Goal: Feedback & Contribution: Leave review/rating

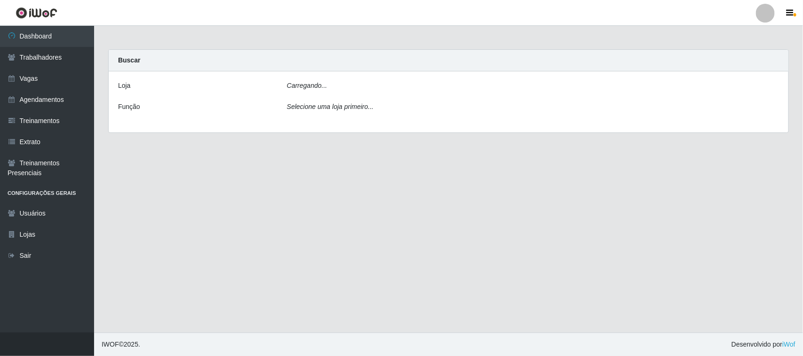
click at [330, 92] on div "Carregando..." at bounding box center [533, 88] width 506 height 14
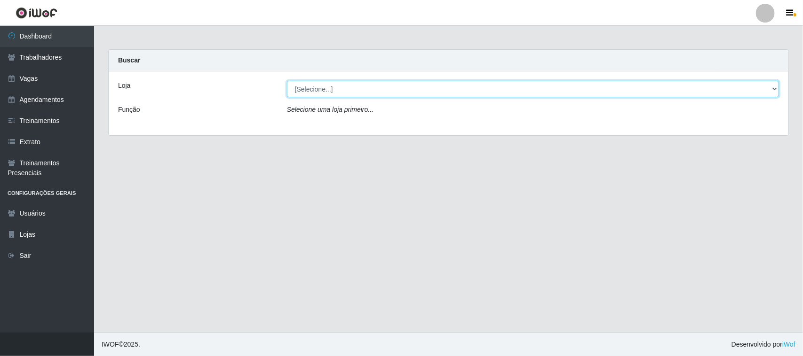
click at [332, 92] on select "[Selecione...] Nordestão - [GEOGRAPHIC_DATA]" at bounding box center [533, 89] width 492 height 16
select select "382"
click at [287, 81] on select "[Selecione...] Nordestão - [GEOGRAPHIC_DATA]" at bounding box center [533, 89] width 492 height 16
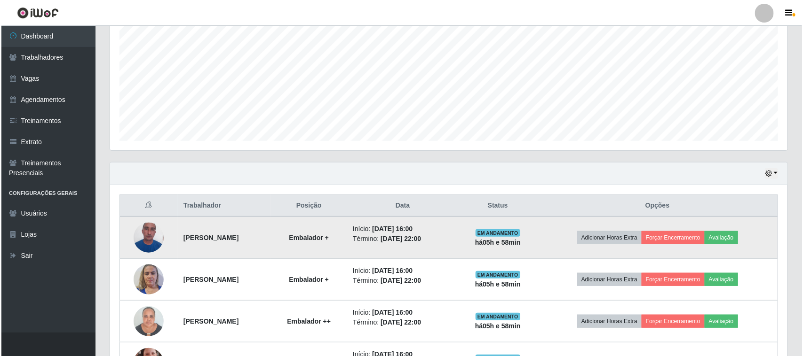
scroll to position [269, 0]
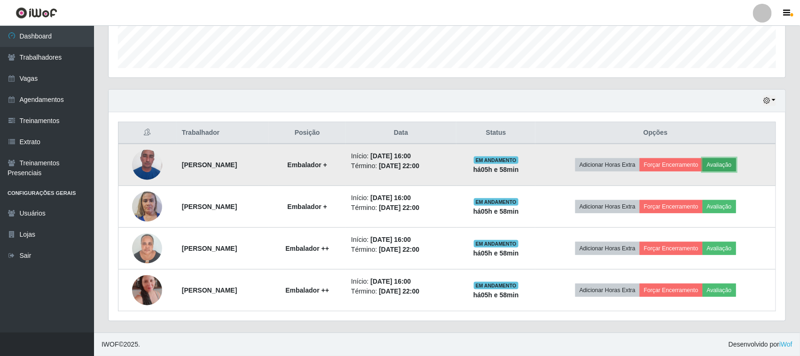
click at [737, 163] on button "Avaliação" at bounding box center [719, 164] width 33 height 13
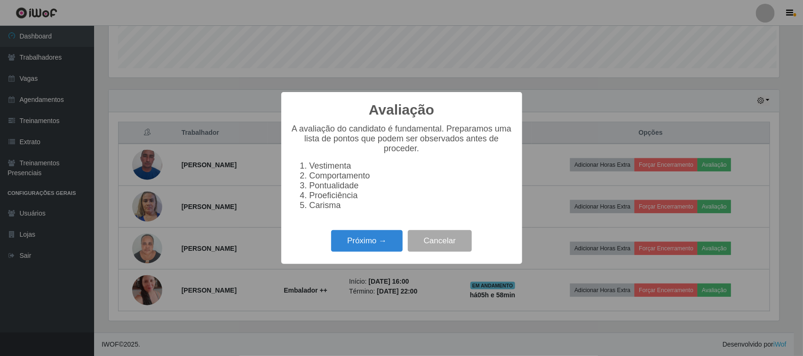
scroll to position [196, 671]
click at [394, 246] on button "Próximo →" at bounding box center [366, 241] width 71 height 22
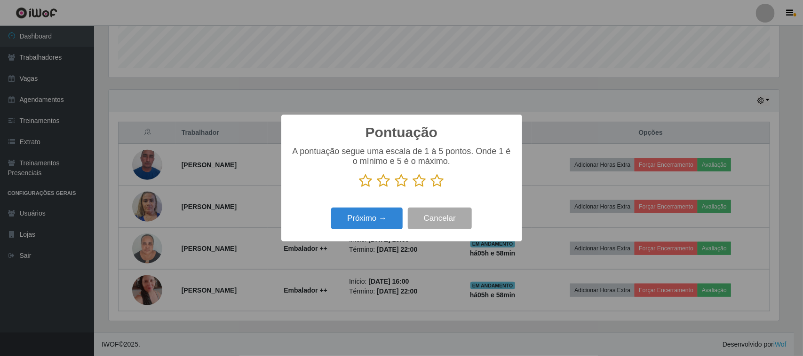
click at [436, 181] on icon at bounding box center [437, 181] width 13 height 14
click at [431, 188] on input "radio" at bounding box center [431, 188] width 0 height 0
click at [393, 218] on button "Próximo →" at bounding box center [366, 219] width 71 height 22
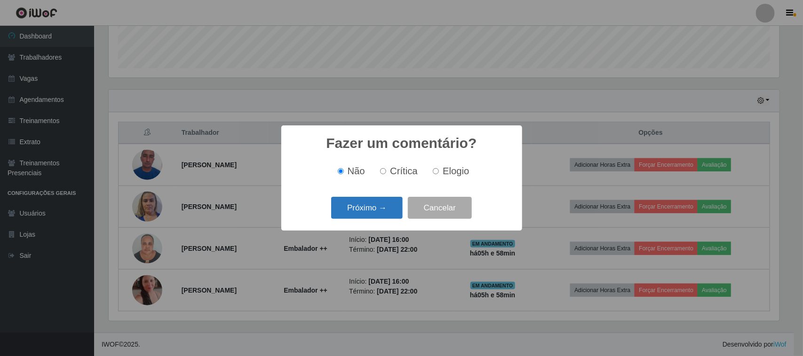
click at [395, 210] on button "Próximo →" at bounding box center [366, 208] width 71 height 22
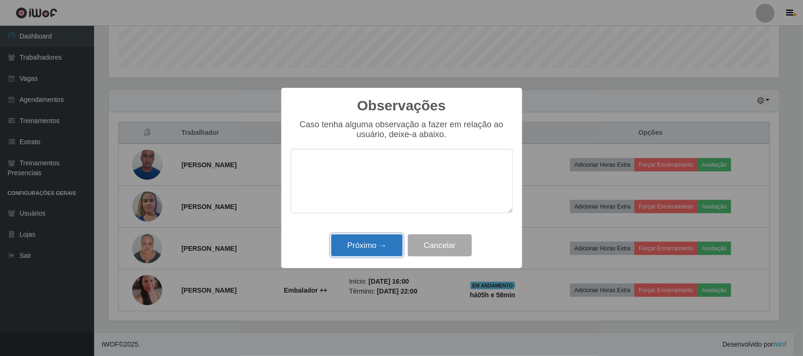
click at [382, 241] on button "Próximo →" at bounding box center [366, 246] width 71 height 22
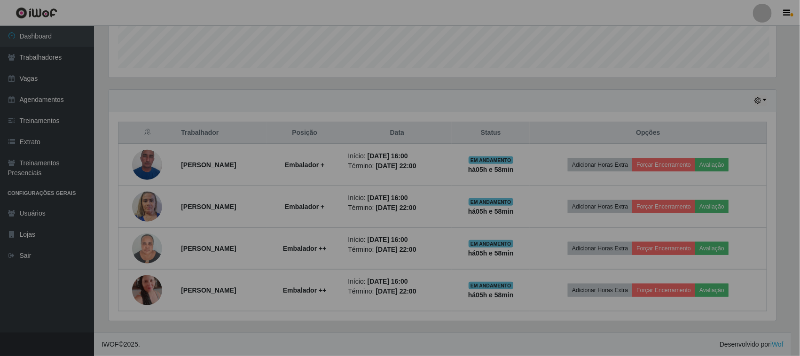
scroll to position [196, 677]
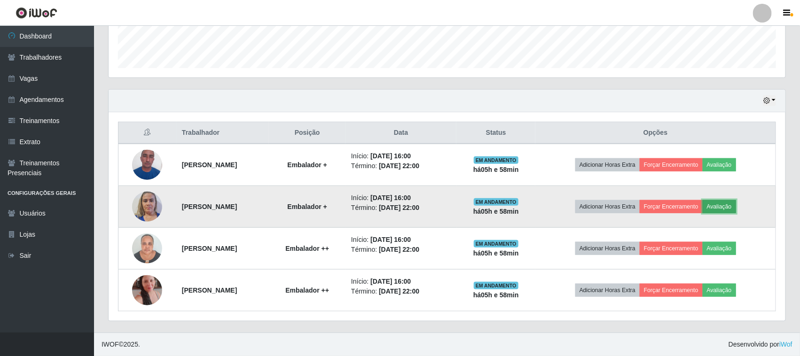
click at [730, 205] on button "Avaliação" at bounding box center [719, 206] width 33 height 13
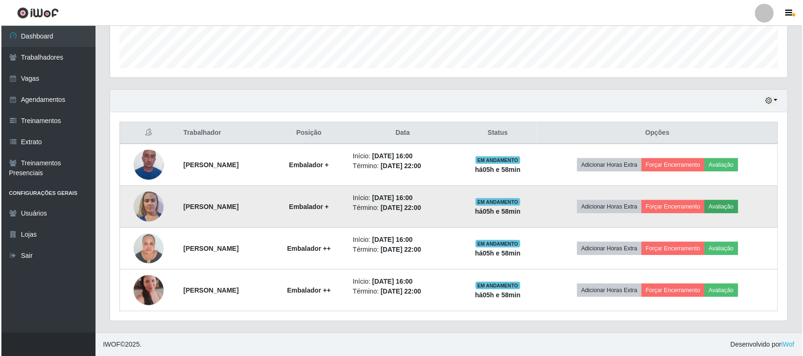
scroll to position [196, 671]
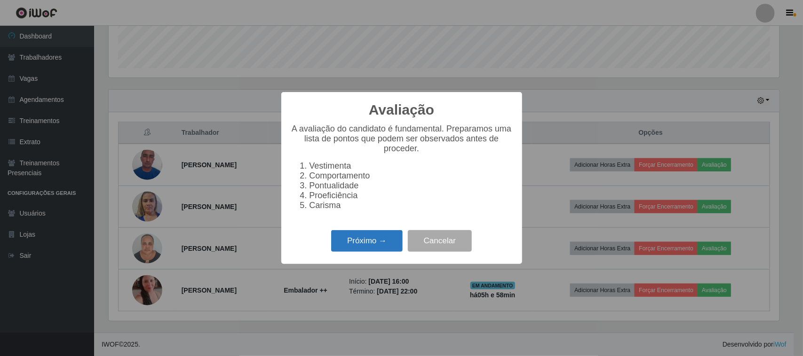
click at [361, 253] on button "Próximo →" at bounding box center [366, 241] width 71 height 22
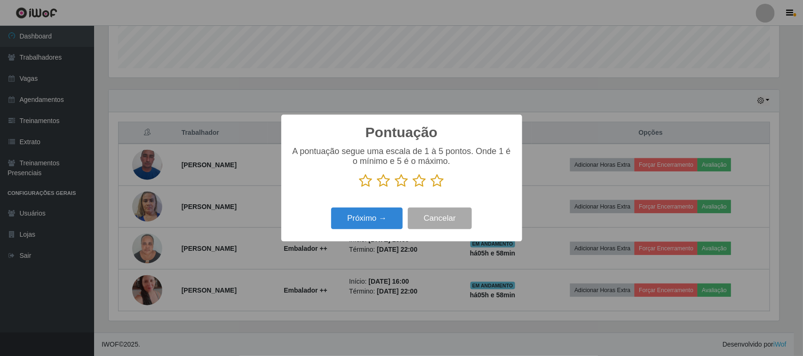
scroll to position [470113, 469637]
click at [438, 188] on icon at bounding box center [437, 181] width 13 height 14
click at [431, 188] on input "radio" at bounding box center [431, 188] width 0 height 0
click at [382, 222] on button "Próximo →" at bounding box center [366, 219] width 71 height 22
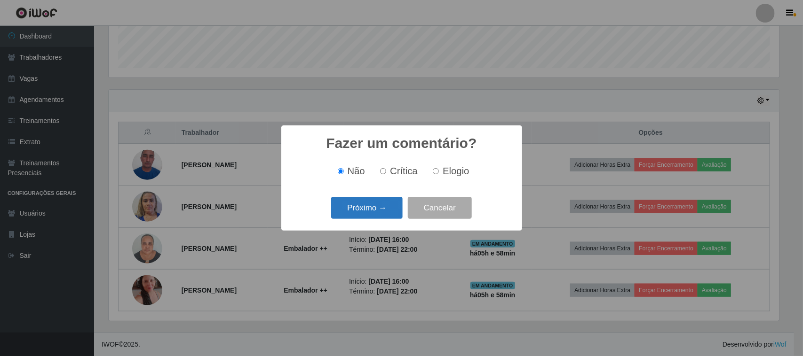
click at [389, 212] on button "Próximo →" at bounding box center [366, 208] width 71 height 22
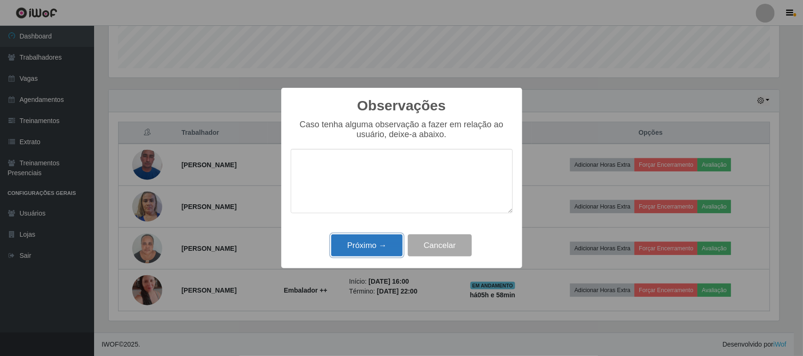
click at [391, 245] on button "Próximo →" at bounding box center [366, 246] width 71 height 22
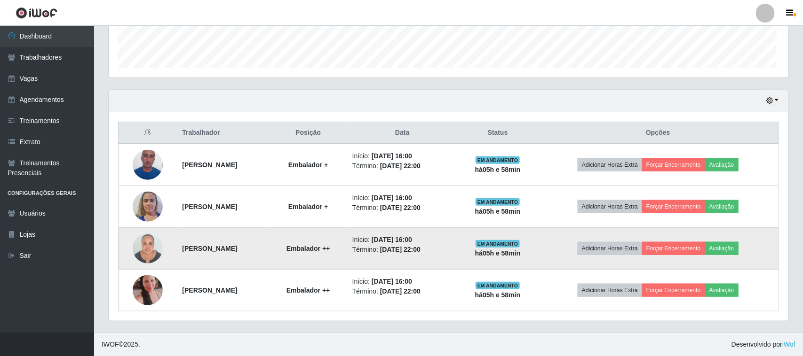
scroll to position [196, 677]
click at [737, 249] on button "Avaliação" at bounding box center [719, 248] width 33 height 13
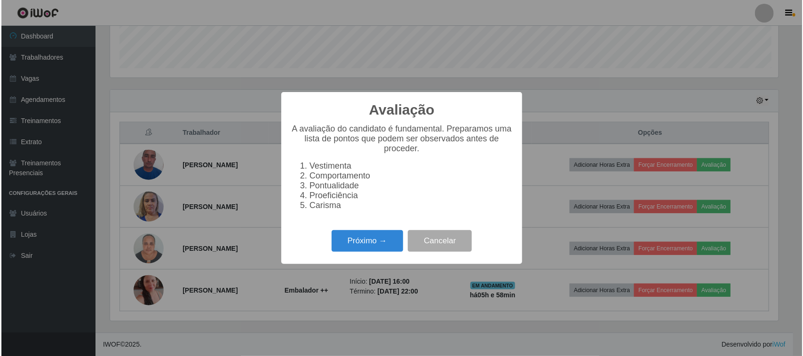
scroll to position [196, 671]
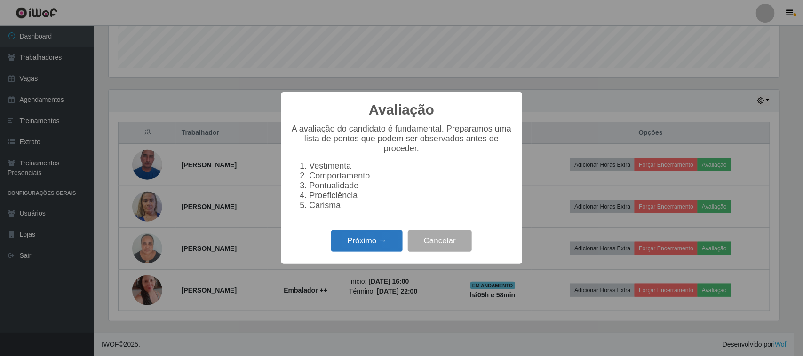
click at [399, 247] on button "Próximo →" at bounding box center [366, 241] width 71 height 22
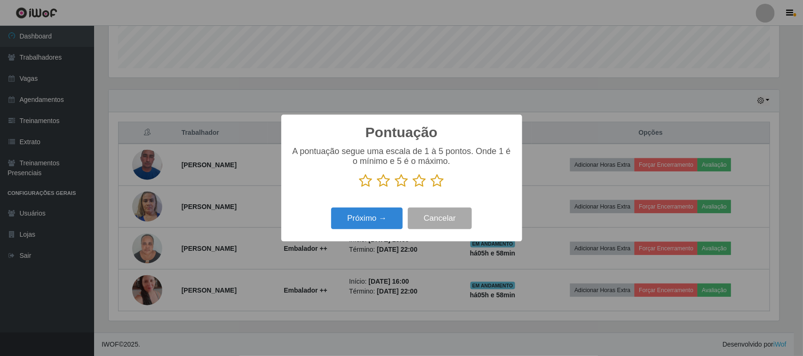
click at [440, 185] on icon at bounding box center [437, 181] width 13 height 14
click at [431, 188] on input "radio" at bounding box center [431, 188] width 0 height 0
click at [380, 212] on button "Próximo →" at bounding box center [366, 219] width 71 height 22
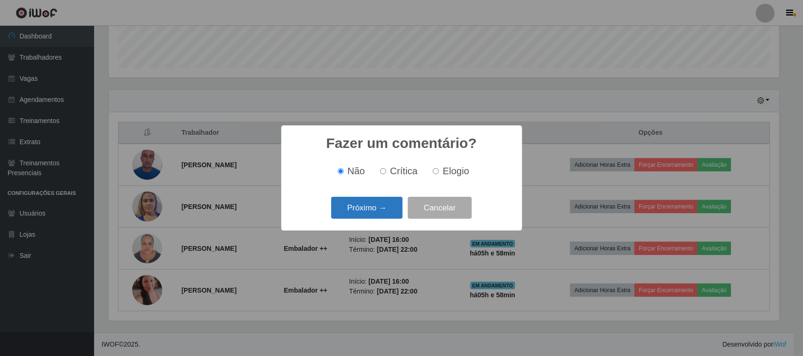
click at [393, 210] on button "Próximo →" at bounding box center [366, 208] width 71 height 22
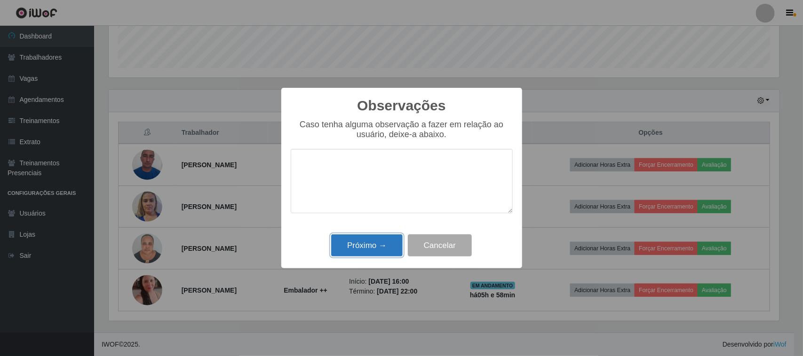
click at [375, 248] on button "Próximo →" at bounding box center [366, 246] width 71 height 22
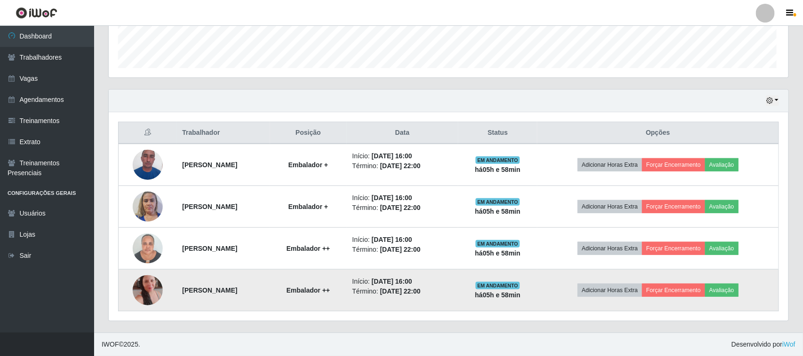
scroll to position [196, 677]
click at [735, 294] on button "Avaliação" at bounding box center [719, 290] width 33 height 13
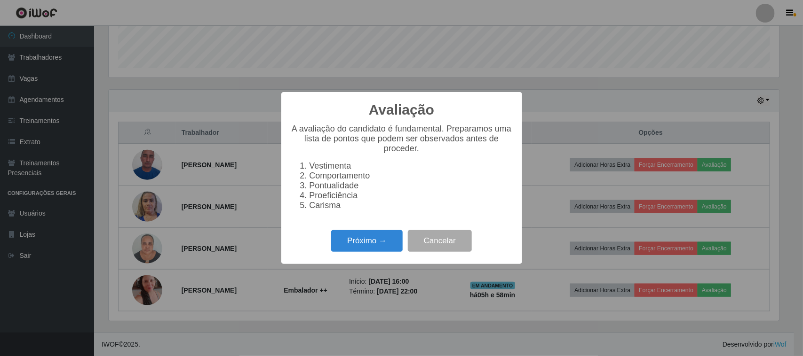
scroll to position [196, 671]
click at [367, 249] on button "Próximo →" at bounding box center [366, 241] width 71 height 22
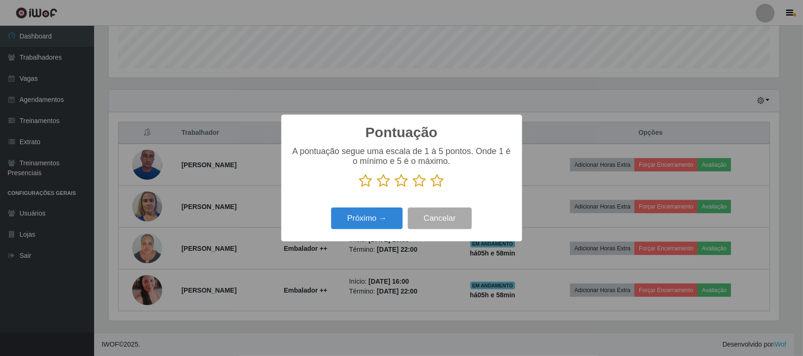
click at [440, 184] on icon at bounding box center [437, 181] width 13 height 14
click at [431, 188] on input "radio" at bounding box center [431, 188] width 0 height 0
click at [387, 215] on button "Próximo →" at bounding box center [366, 219] width 71 height 22
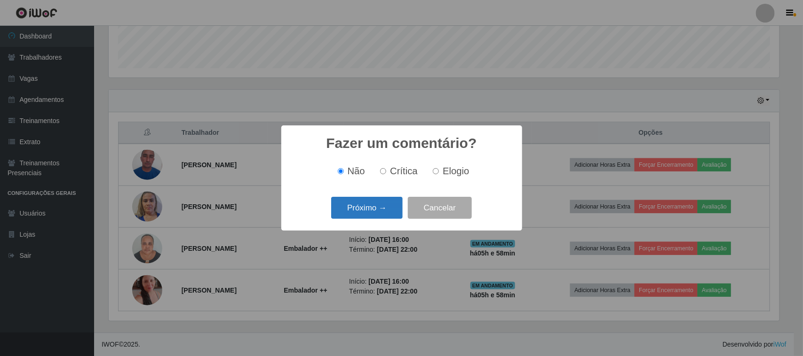
click at [379, 214] on button "Próximo →" at bounding box center [366, 208] width 71 height 22
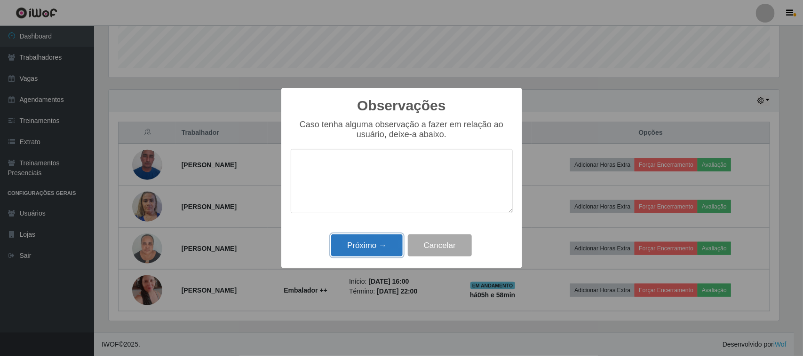
click at [380, 247] on button "Próximo →" at bounding box center [366, 246] width 71 height 22
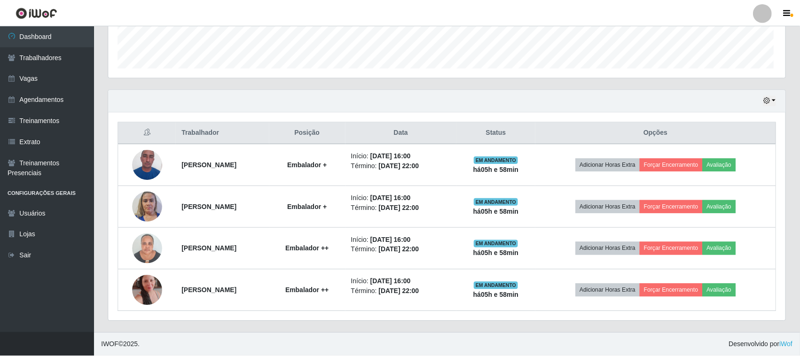
scroll to position [196, 677]
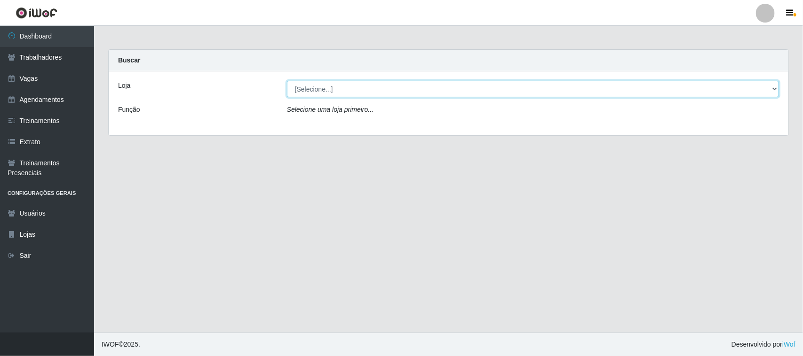
click at [358, 90] on select "[Selecione...] Nordestão - [GEOGRAPHIC_DATA]" at bounding box center [533, 89] width 492 height 16
select select "382"
click at [287, 81] on select "[Selecione...] Nordestão - [GEOGRAPHIC_DATA]" at bounding box center [533, 89] width 492 height 16
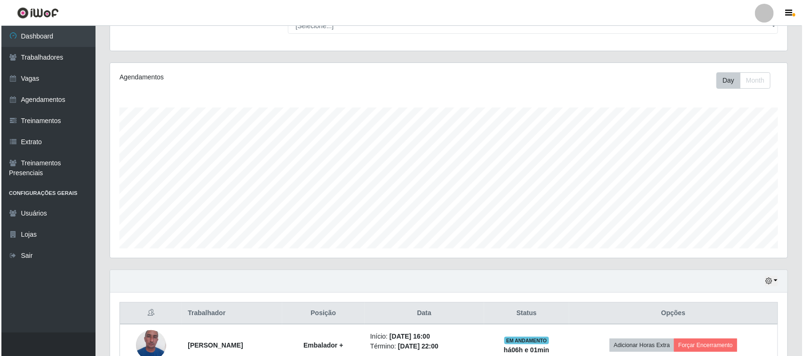
scroll to position [269, 0]
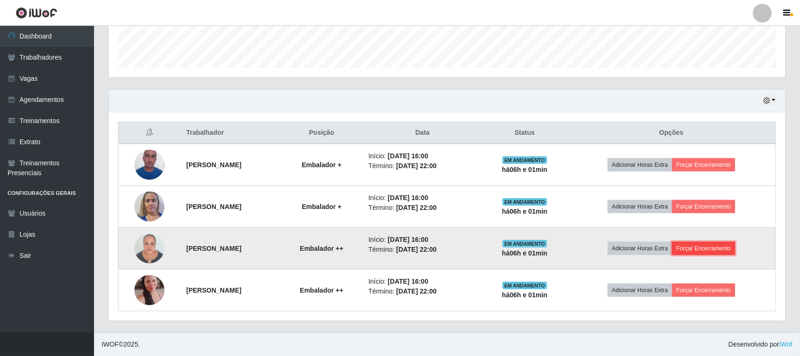
click at [713, 246] on button "Forçar Encerramento" at bounding box center [704, 248] width 63 height 13
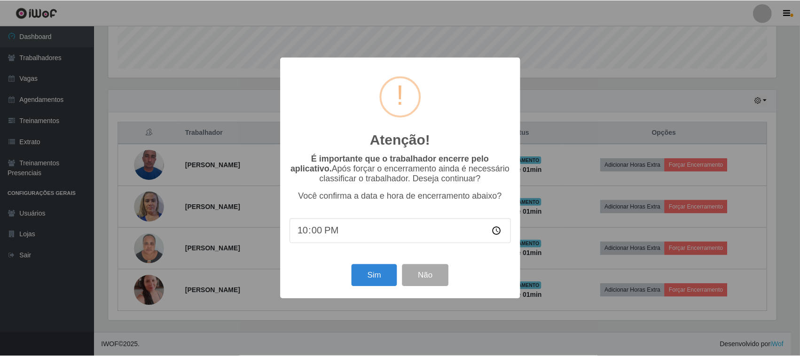
scroll to position [196, 671]
click at [375, 279] on button "Sim" at bounding box center [376, 276] width 46 height 22
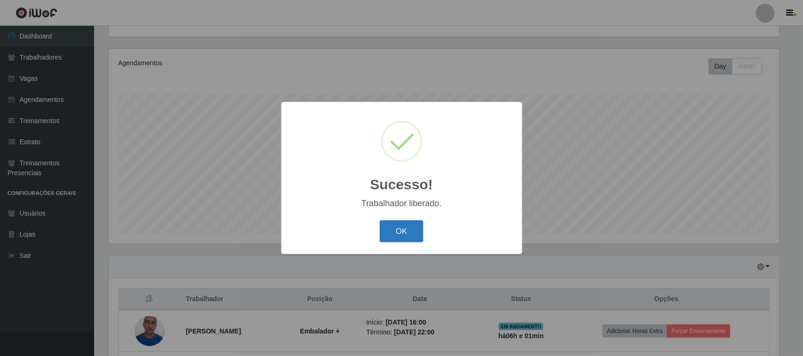
click at [401, 233] on button "OK" at bounding box center [402, 232] width 44 height 22
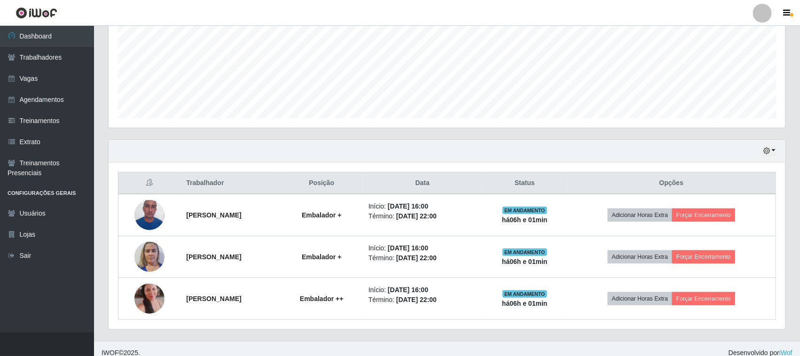
scroll to position [219, 0]
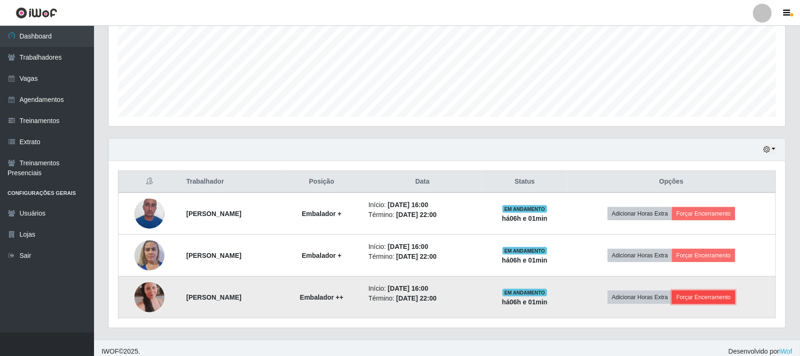
click at [704, 297] on button "Forçar Encerramento" at bounding box center [704, 297] width 63 height 13
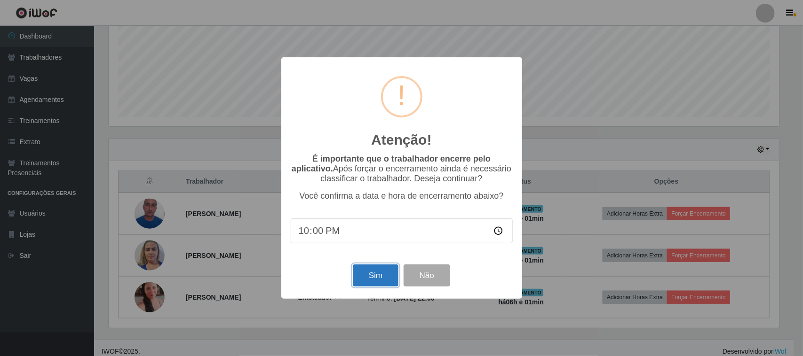
click at [374, 271] on button "Sim" at bounding box center [376, 276] width 46 height 22
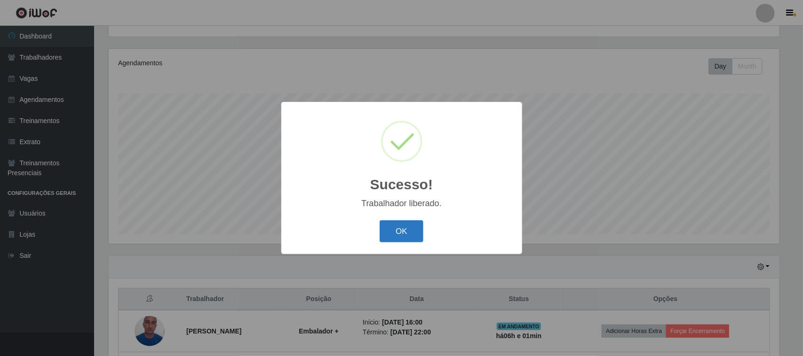
click at [413, 234] on button "OK" at bounding box center [402, 232] width 44 height 22
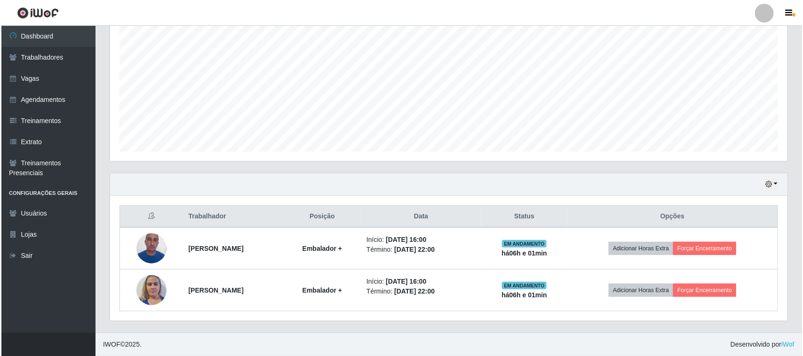
scroll to position [185, 0]
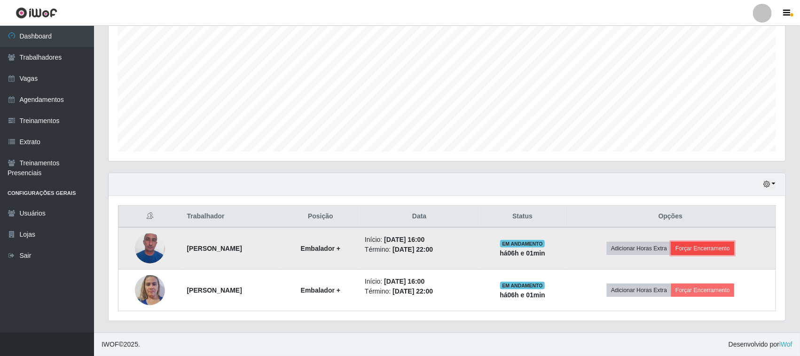
click at [735, 247] on button "Forçar Encerramento" at bounding box center [703, 248] width 63 height 13
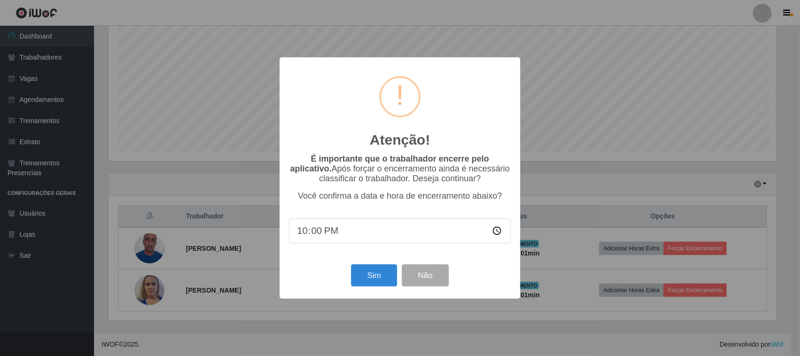
scroll to position [196, 671]
click at [358, 274] on button "Sim" at bounding box center [376, 276] width 46 height 22
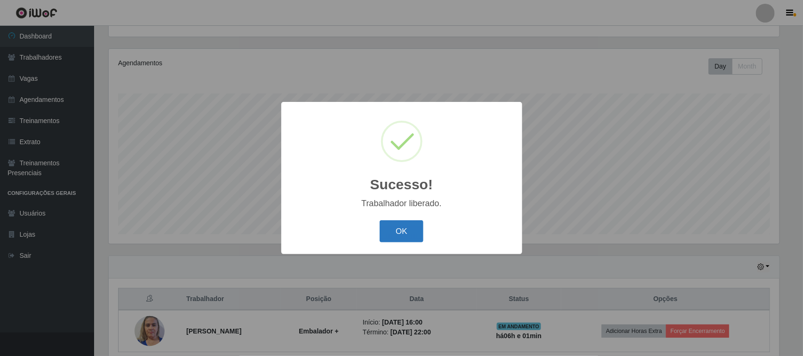
click at [408, 231] on button "OK" at bounding box center [402, 232] width 44 height 22
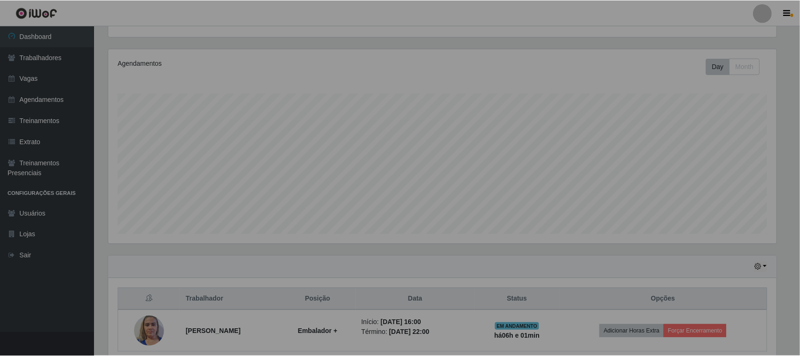
scroll to position [0, 0]
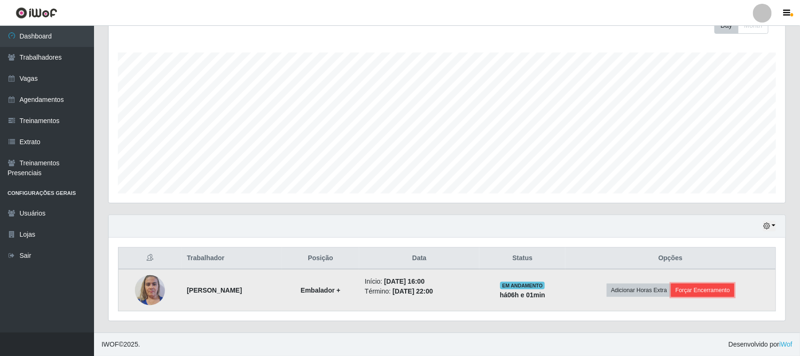
click at [729, 290] on button "Forçar Encerramento" at bounding box center [703, 290] width 63 height 13
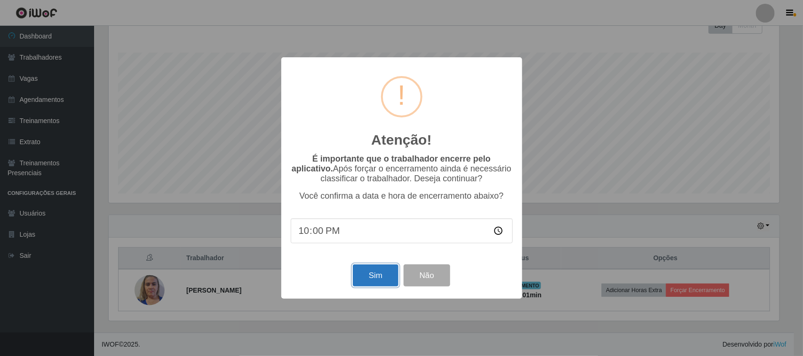
click at [386, 280] on button "Sim" at bounding box center [376, 276] width 46 height 22
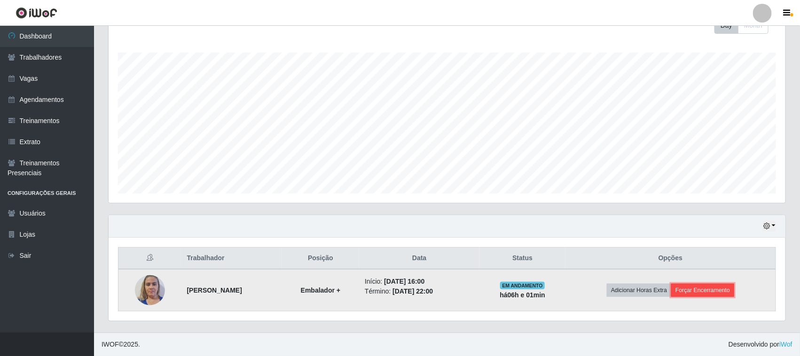
click at [727, 297] on button "Forçar Encerramento" at bounding box center [703, 290] width 63 height 13
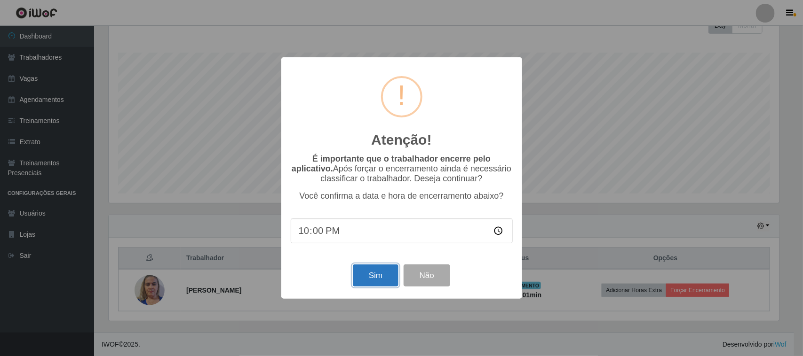
click at [375, 278] on button "Sim" at bounding box center [376, 276] width 46 height 22
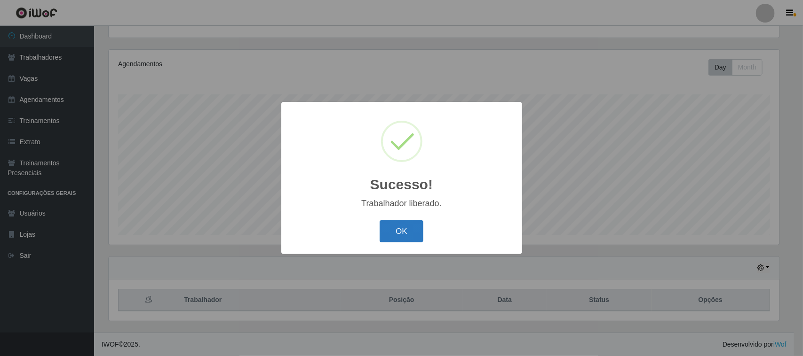
click at [414, 237] on button "OK" at bounding box center [402, 232] width 44 height 22
